Goal: Transaction & Acquisition: Download file/media

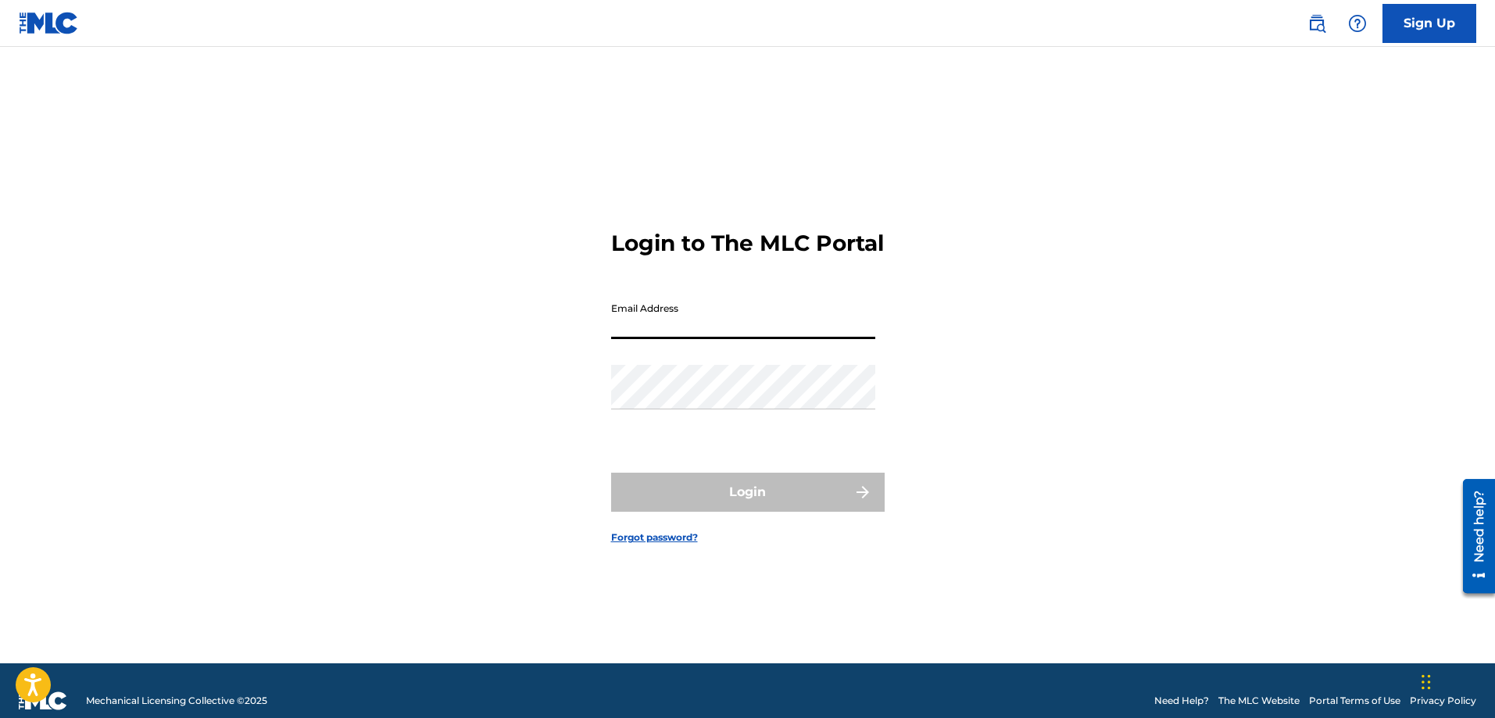
click at [660, 339] on input "Email Address" at bounding box center [743, 317] width 264 height 45
type input "[EMAIL_ADDRESS][DOMAIN_NAME]"
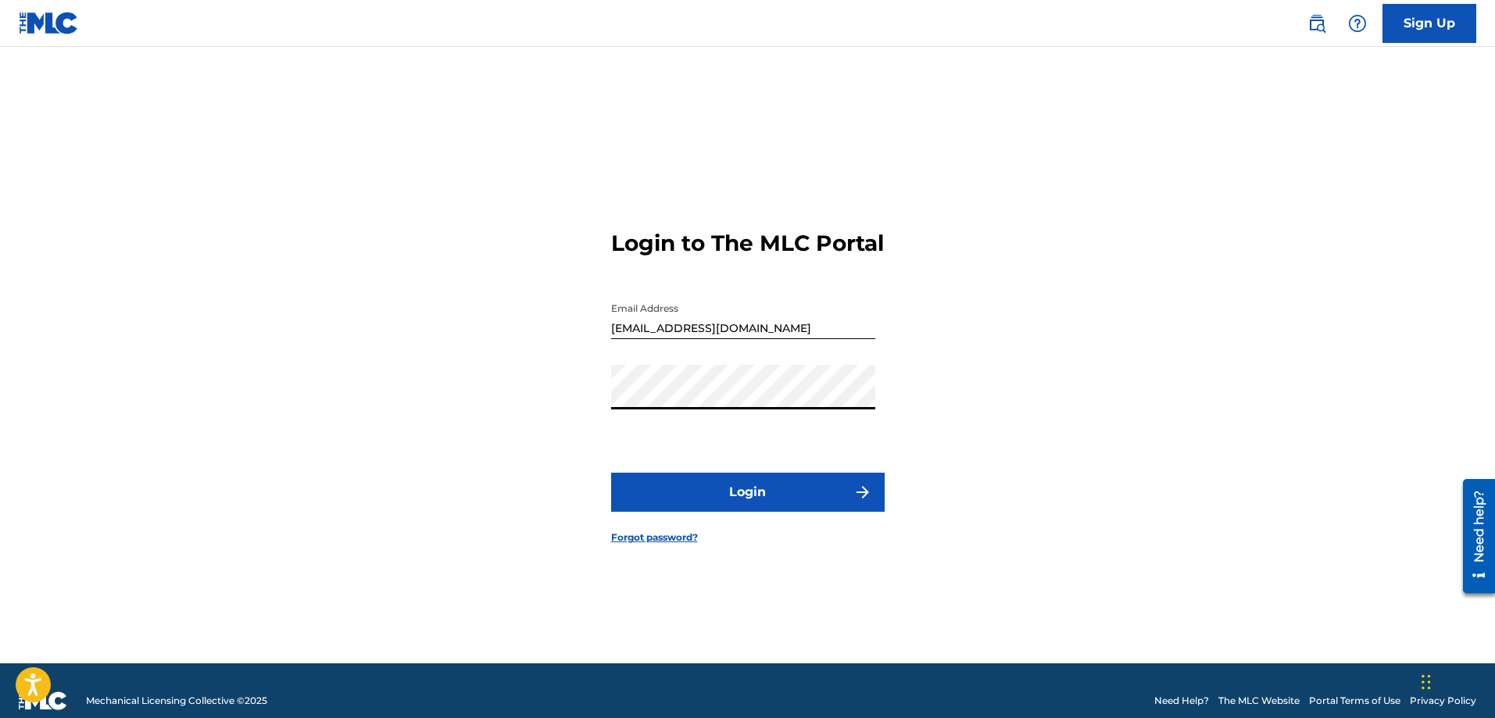
click at [705, 496] on button "Login" at bounding box center [748, 492] width 274 height 39
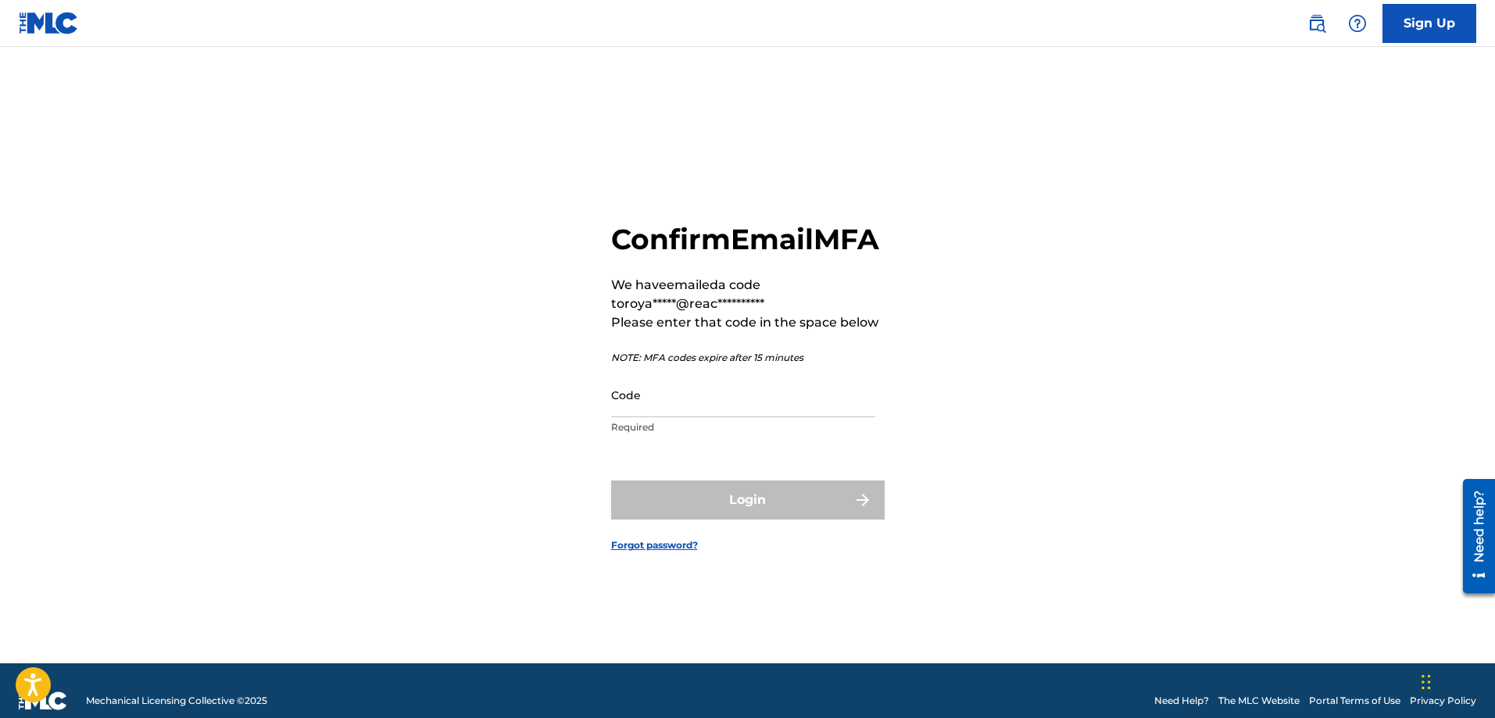
click at [636, 417] on input "Code" at bounding box center [743, 395] width 264 height 45
paste input "987599"
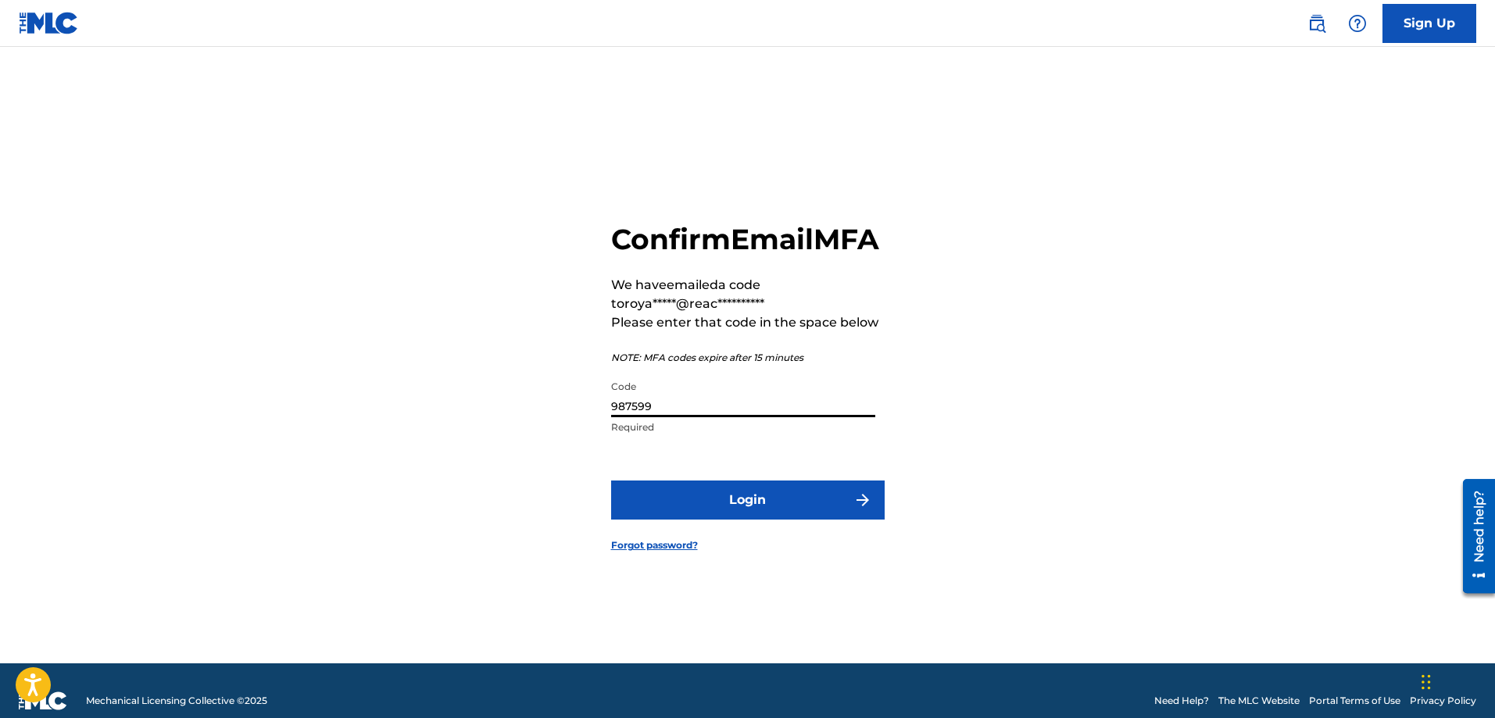
type input "987599"
click at [716, 514] on button "Login" at bounding box center [748, 500] width 274 height 39
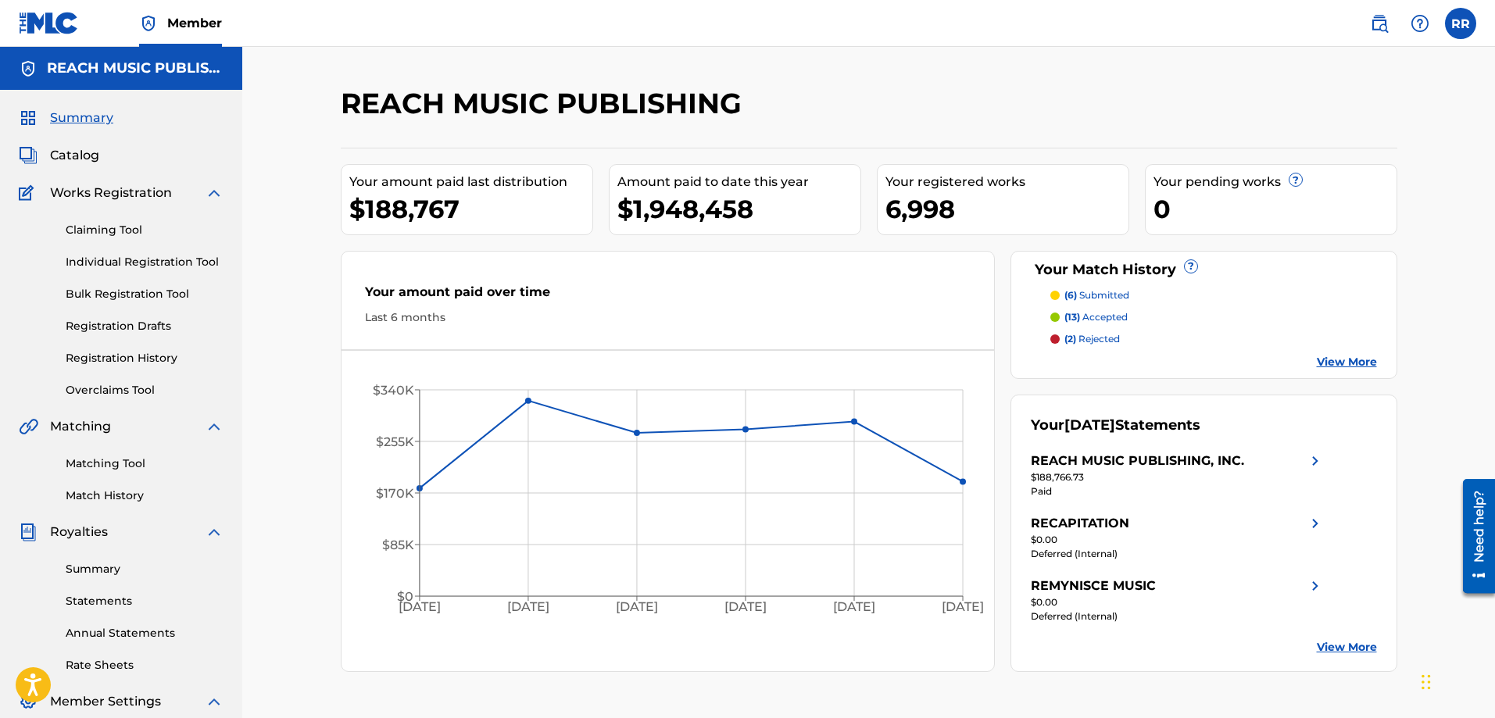
click at [90, 564] on link "Summary" at bounding box center [145, 569] width 158 height 16
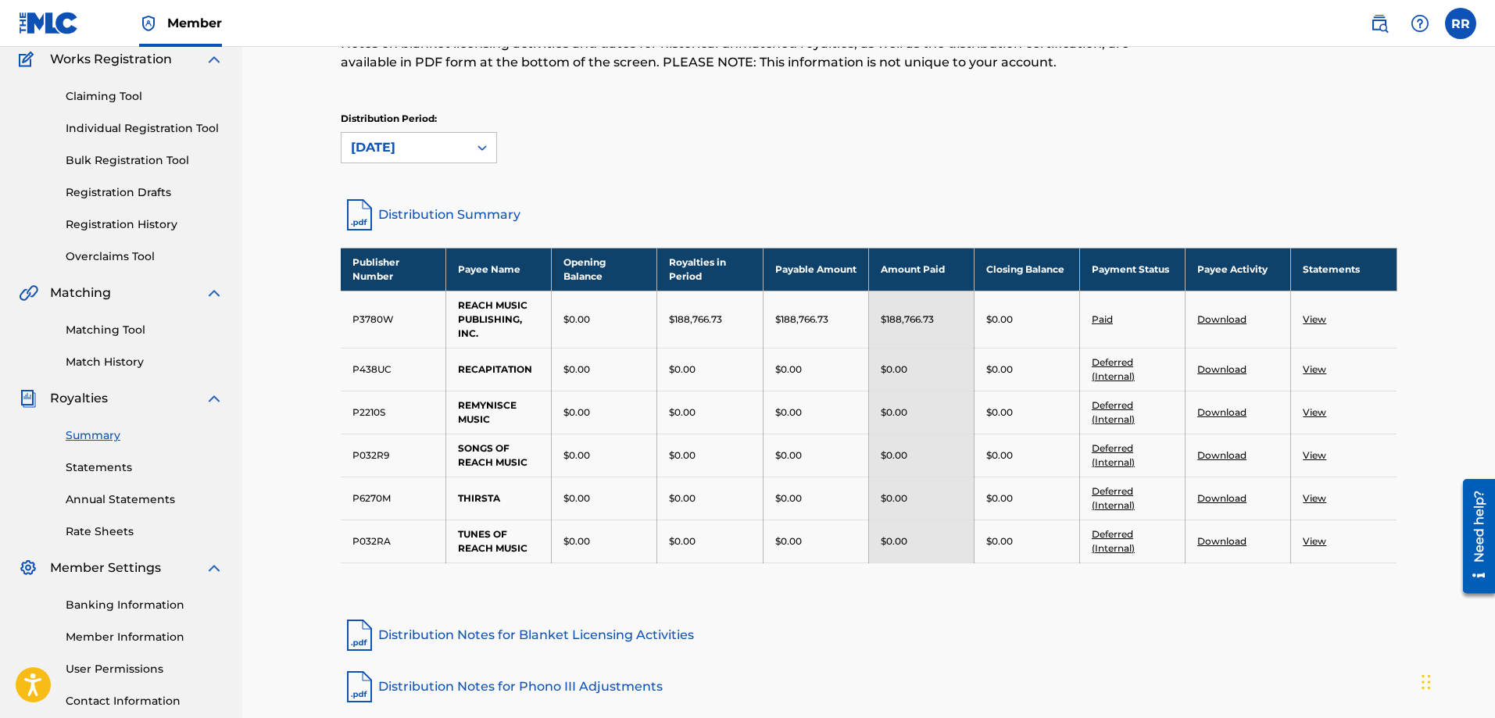
scroll to position [156, 0]
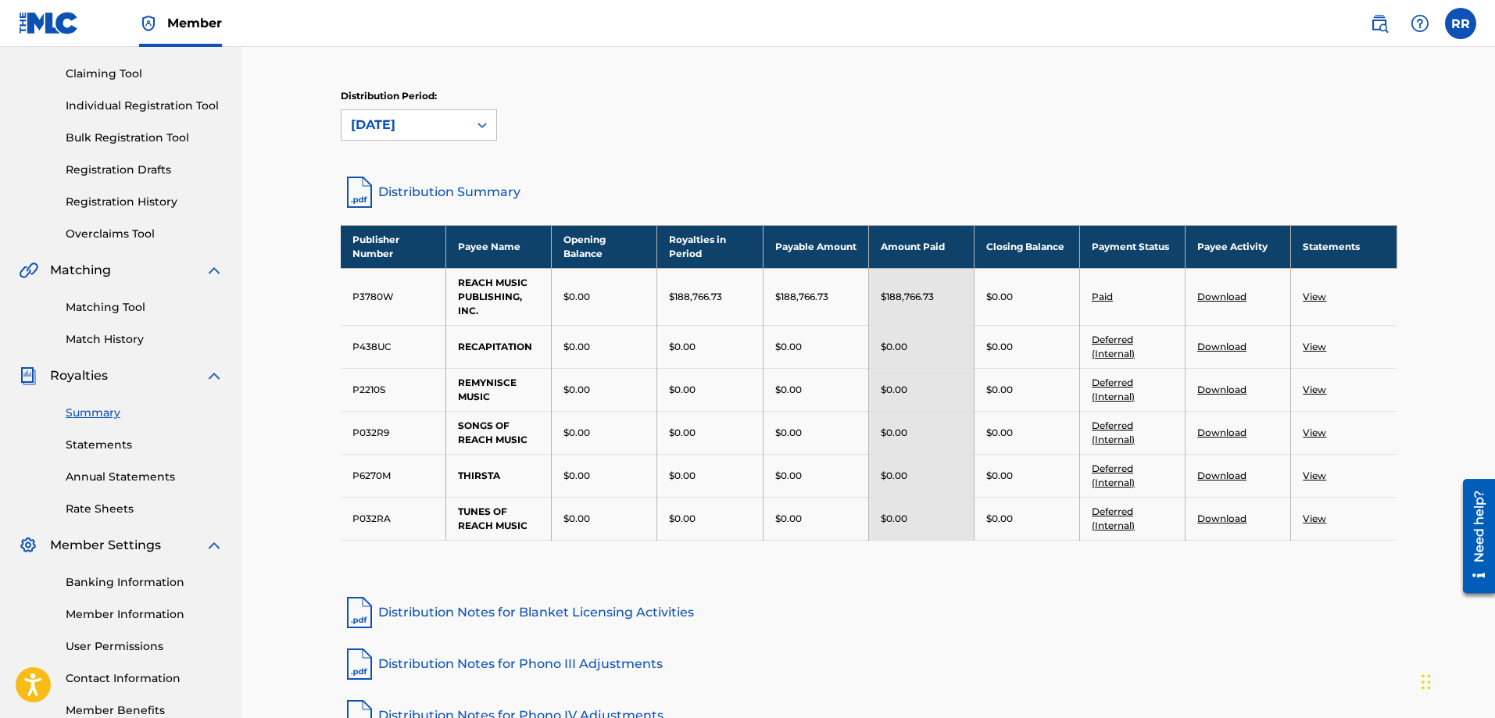
click at [1227, 292] on link "Download" at bounding box center [1221, 297] width 49 height 12
click at [1318, 298] on link "View" at bounding box center [1314, 297] width 23 height 12
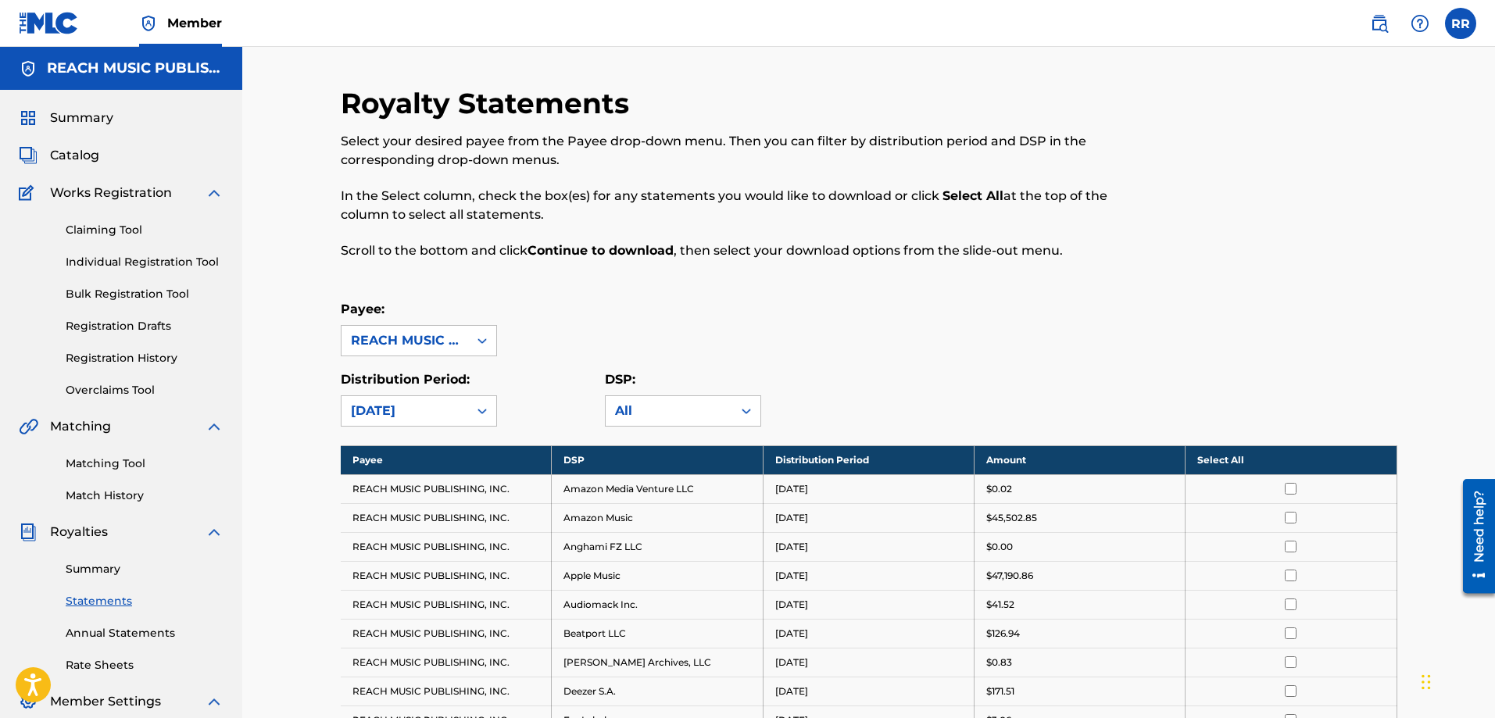
click at [1287, 456] on th "Select All" at bounding box center [1291, 459] width 211 height 29
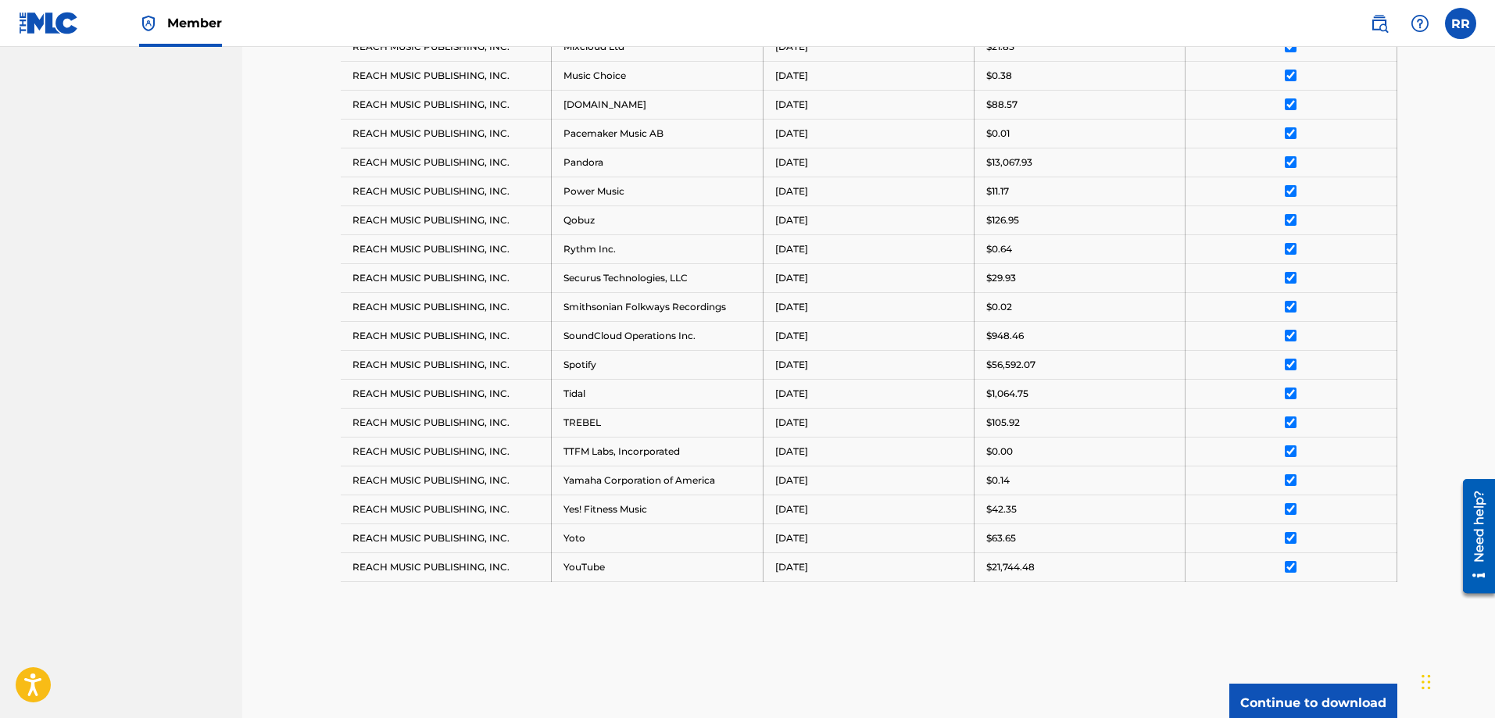
scroll to position [1134, 0]
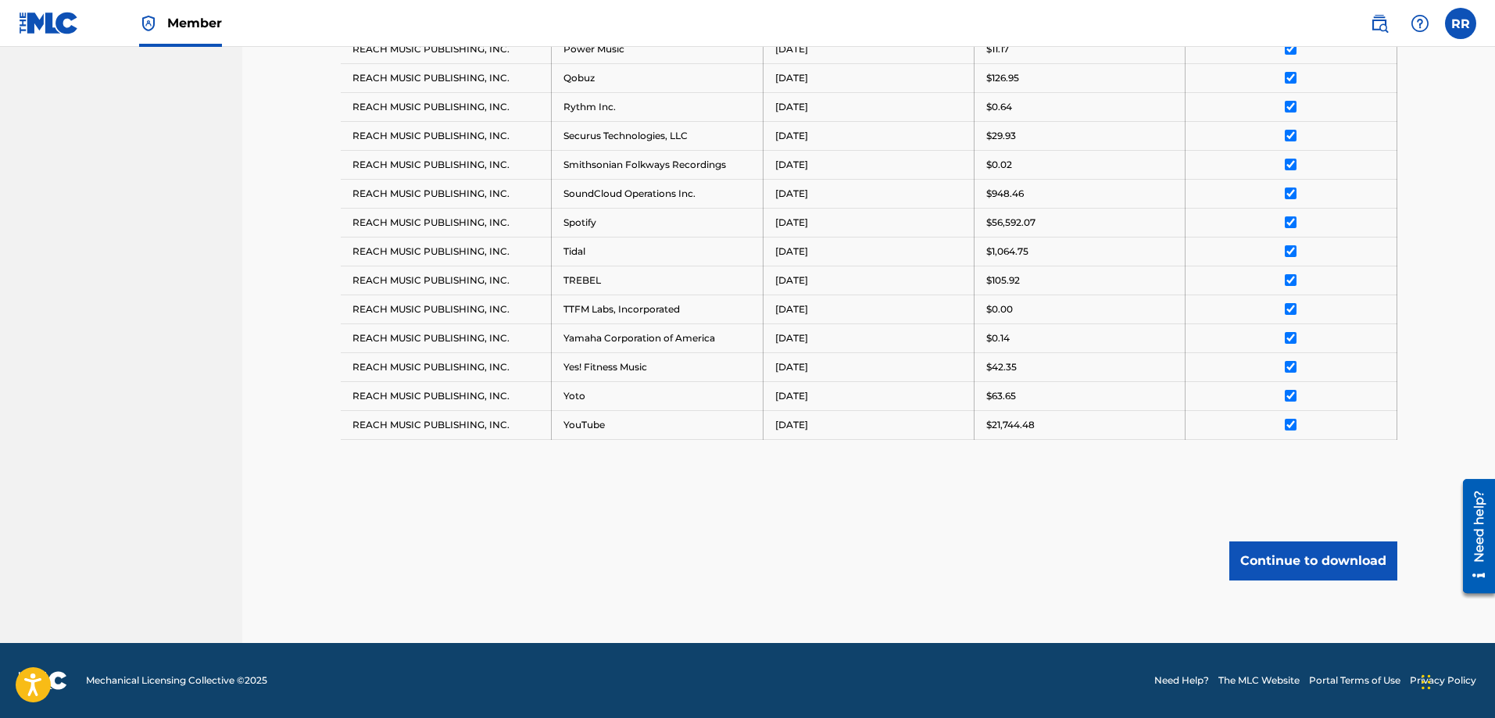
click at [1297, 553] on button "Continue to download" at bounding box center [1313, 561] width 168 height 39
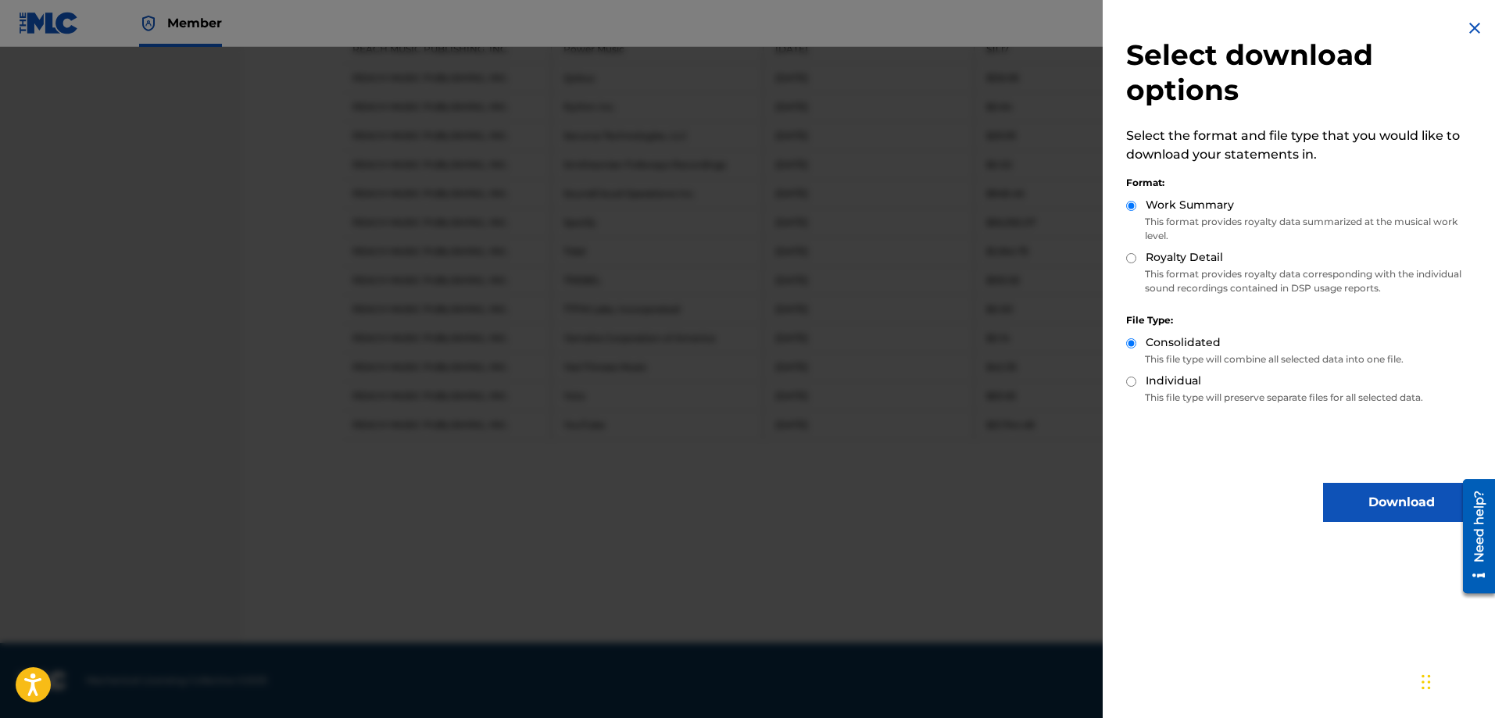
click at [1135, 259] on input "Royalty Detail" at bounding box center [1131, 258] width 10 height 10
radio input "true"
click at [1361, 492] on button "Download" at bounding box center [1401, 502] width 156 height 39
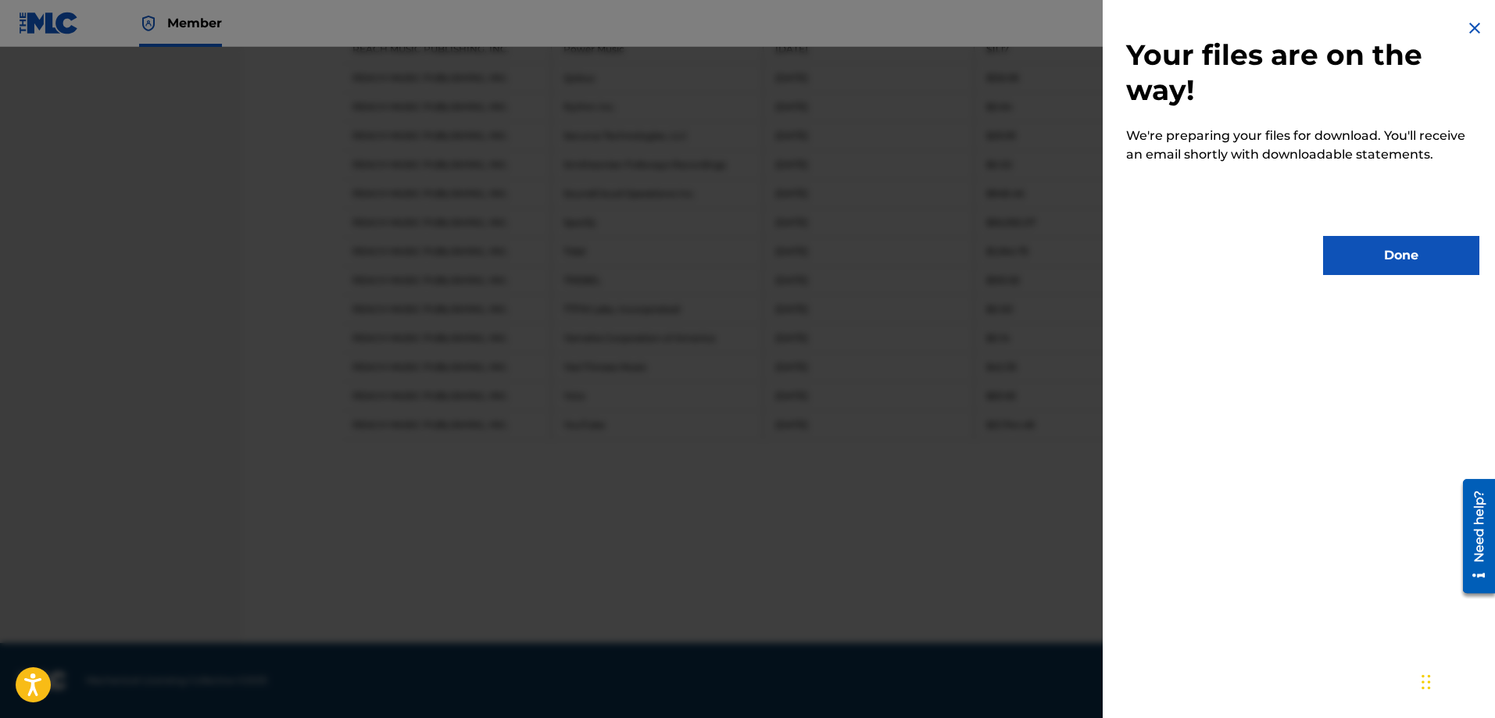
click at [1388, 245] on button "Done" at bounding box center [1401, 255] width 156 height 39
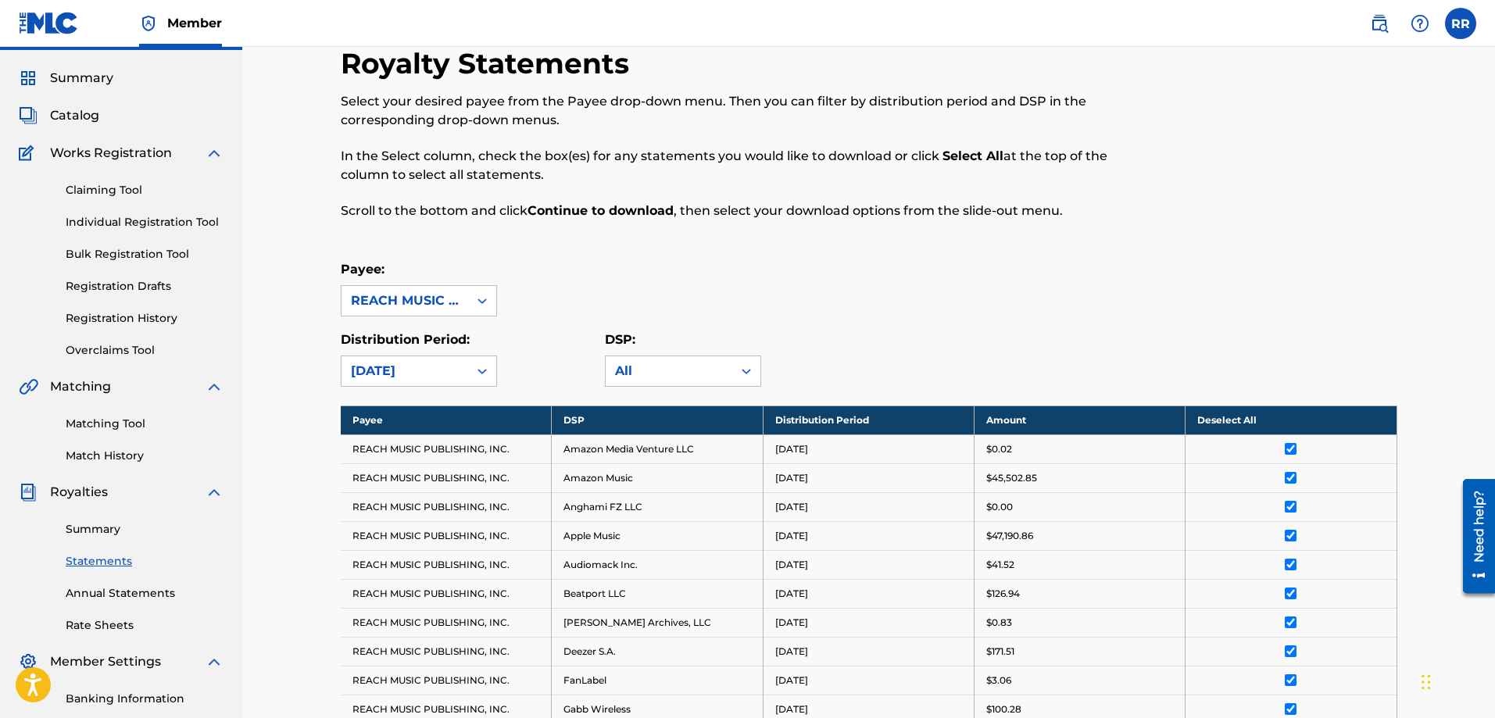
scroll to position [0, 0]
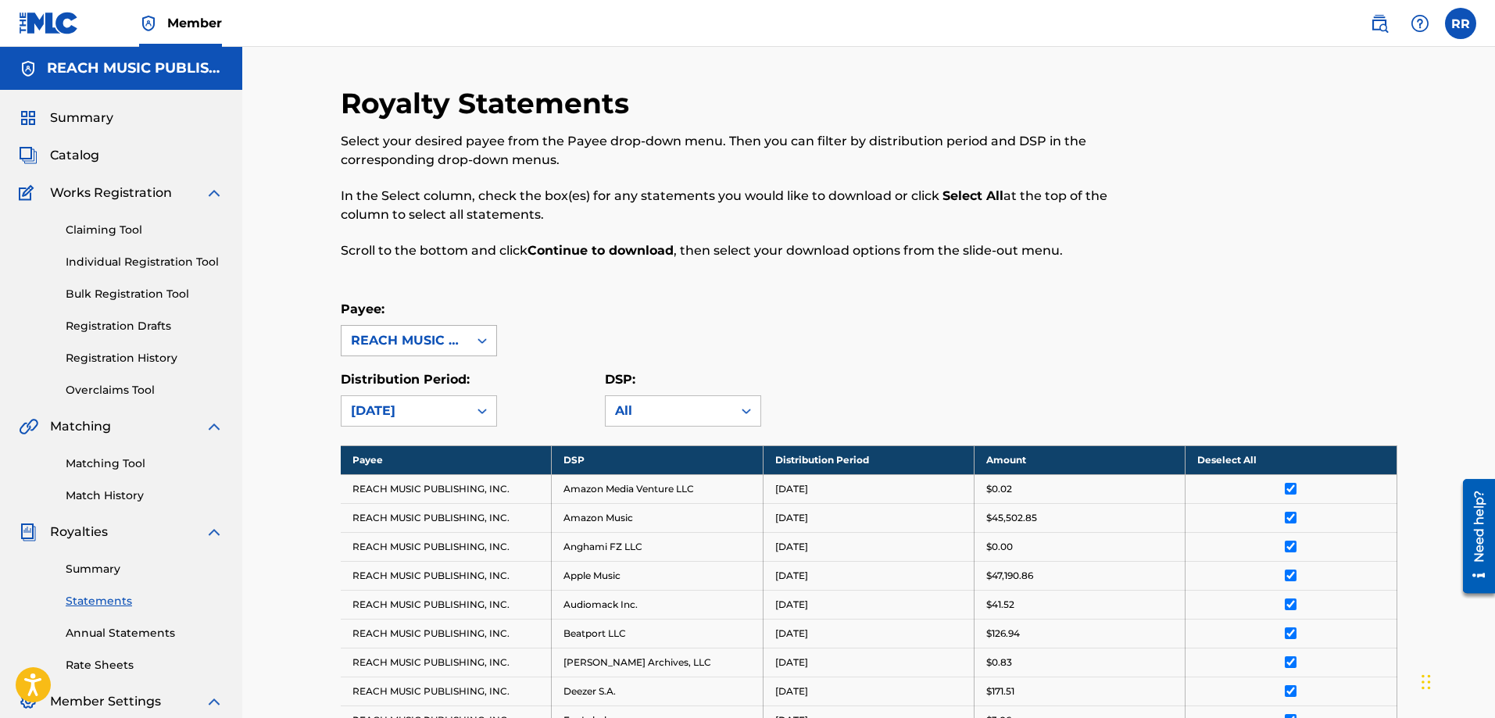
click at [481, 345] on icon at bounding box center [482, 341] width 16 height 16
